Goal: Task Accomplishment & Management: Complete application form

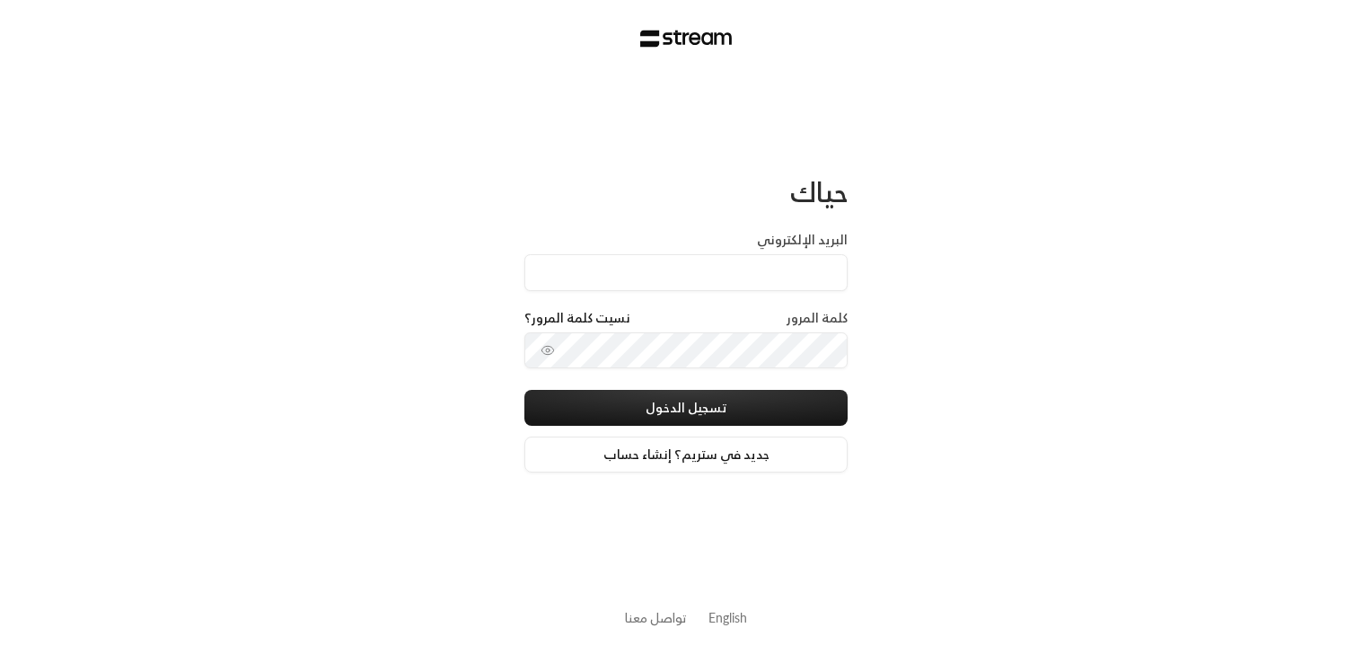
click at [1048, 325] on div "حياك البريد الإلكتروني كلمة المرور نسيت كلمة المرور؟ تسجيل الدخول جديد في ستريم…" at bounding box center [686, 331] width 1372 height 663
click at [780, 289] on input "البريد الإلكتروني" at bounding box center [685, 272] width 323 height 37
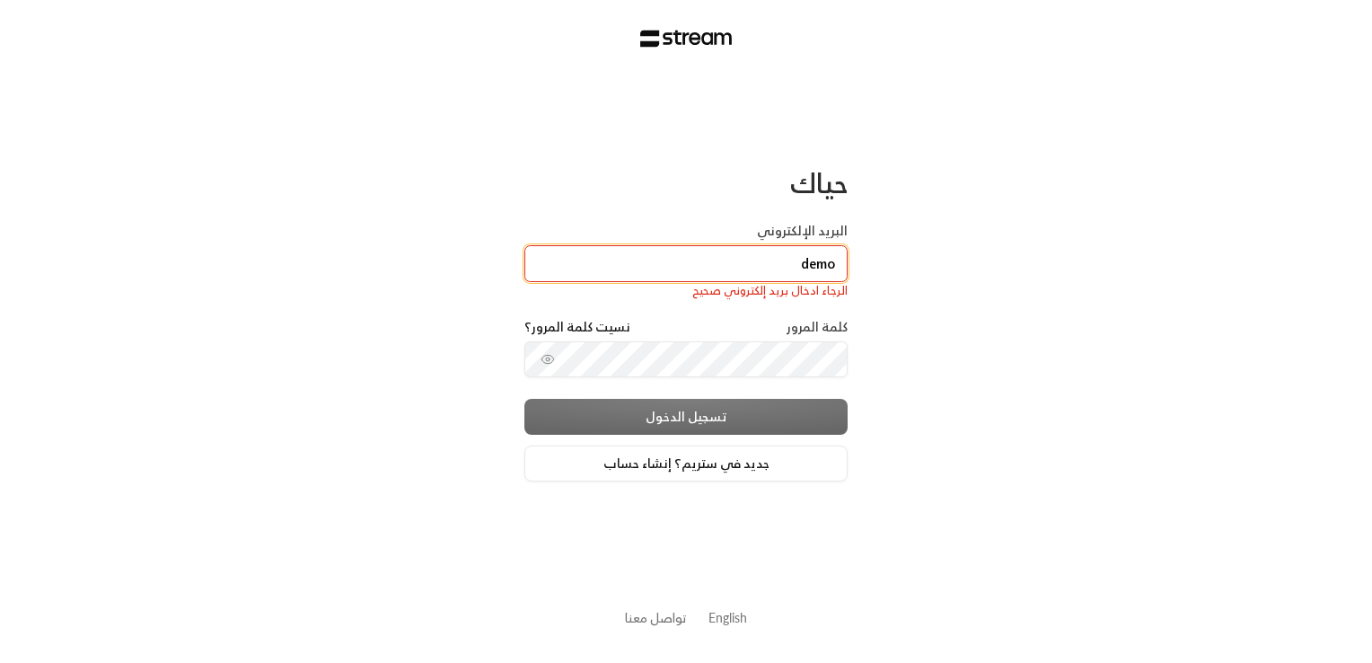
type input "demo"
click at [1066, 541] on div "حياك البريد الإلكتروني demo الرجاء ادخال بريد إلكتروني صحيح كلمة المرور نسيت كل…" at bounding box center [686, 331] width 1372 height 663
click at [995, 413] on div "حياك البريد الإلكتروني demo الرجاء ادخال بريد إلكتروني صحيح كلمة المرور نسيت كل…" at bounding box center [686, 331] width 1372 height 663
click at [675, 427] on div "تسجيل الدخول جديد في ستريم؟ إنشاء حساب" at bounding box center [685, 440] width 323 height 83
click at [685, 411] on div "تسجيل الدخول جديد في ستريم؟ إنشاء حساب" at bounding box center [685, 440] width 323 height 83
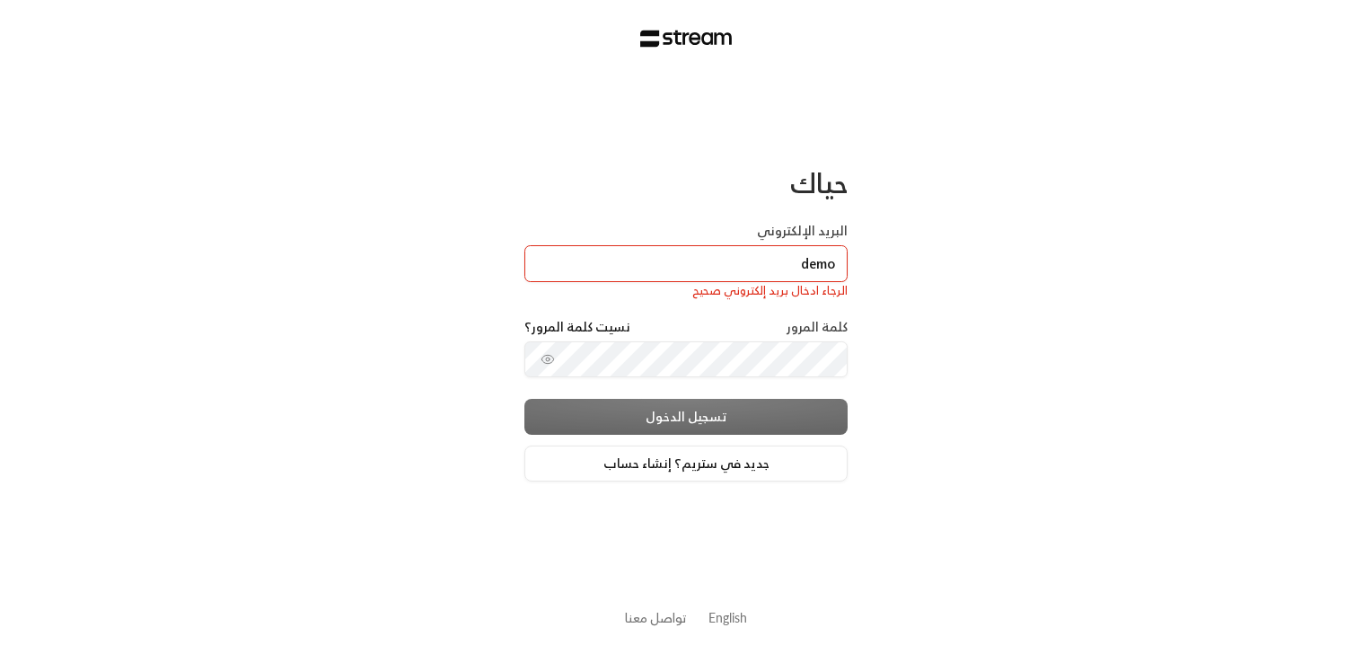
click at [685, 411] on div "تسجيل الدخول جديد في ستريم؟ إنشاء حساب" at bounding box center [685, 440] width 323 height 83
drag, startPoint x: 685, startPoint y: 411, endPoint x: 735, endPoint y: 470, distance: 77.0
click at [735, 470] on link "جديد في ستريم؟ إنشاء حساب" at bounding box center [685, 463] width 323 height 36
